Goal: Task Accomplishment & Management: Use online tool/utility

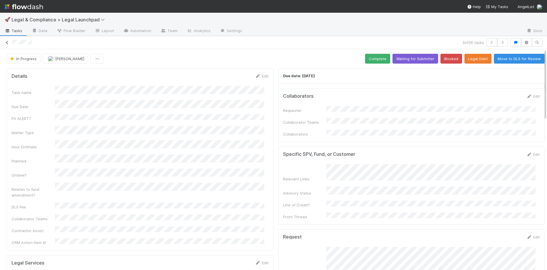
click at [5, 42] on icon at bounding box center [7, 43] width 6 height 4
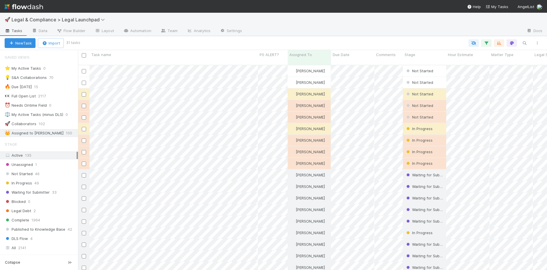
scroll to position [5, 5]
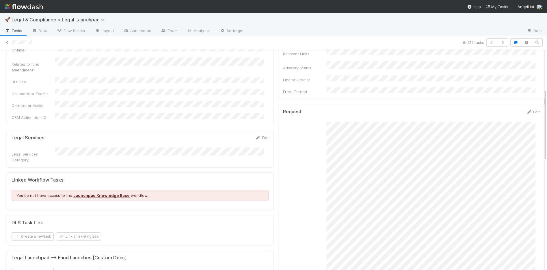
scroll to position [403, 0]
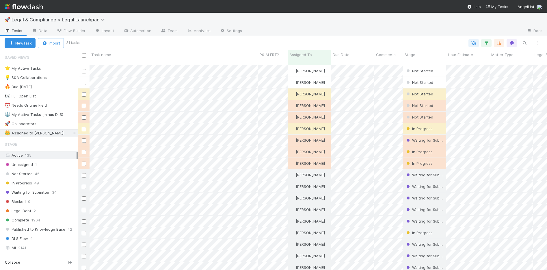
scroll to position [205, 464]
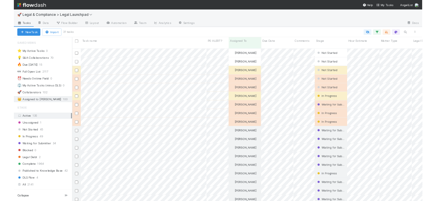
scroll to position [141, 358]
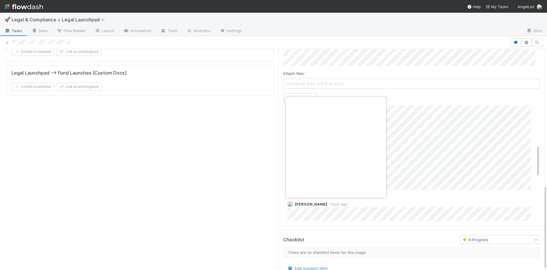
scroll to position [0, 2]
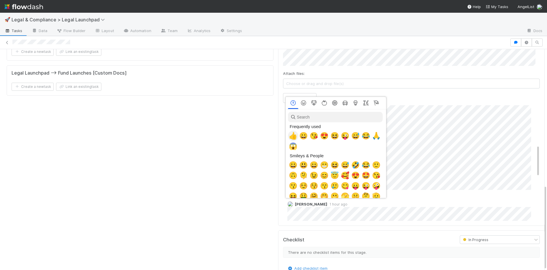
click at [293, 136] on span "👍" at bounding box center [293, 136] width 9 height 8
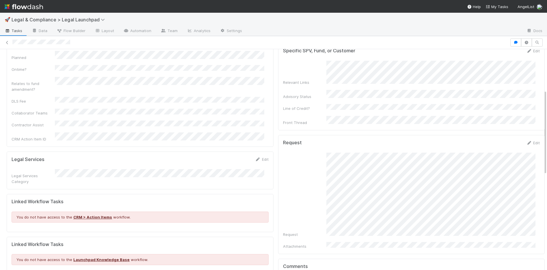
scroll to position [218, 0]
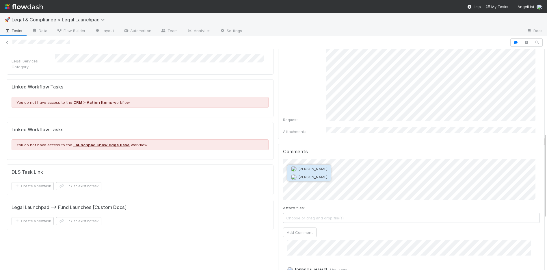
click at [317, 179] on button "Amy Saks" at bounding box center [309, 177] width 44 height 8
click at [285, 227] on button "Add Comment" at bounding box center [299, 232] width 33 height 10
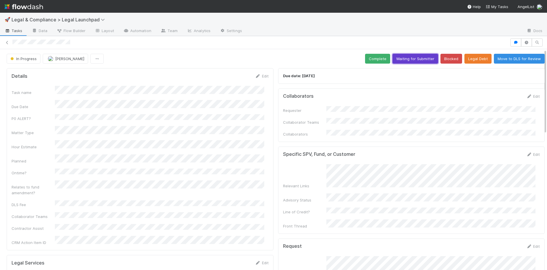
click at [400, 59] on button "Waiting for Submitter" at bounding box center [415, 59] width 46 height 10
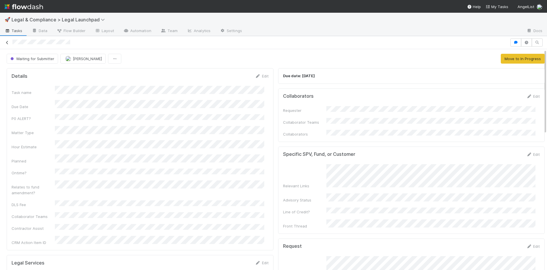
click at [6, 43] on icon at bounding box center [7, 43] width 6 height 4
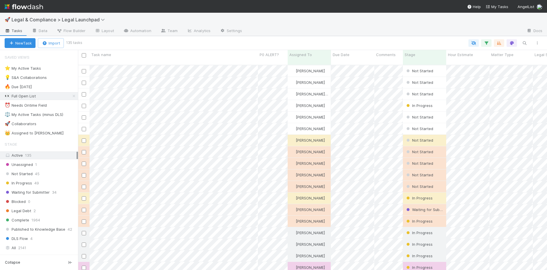
scroll to position [205, 464]
click at [487, 43] on icon "button" at bounding box center [486, 42] width 6 height 5
